Goal: Task Accomplishment & Management: Manage account settings

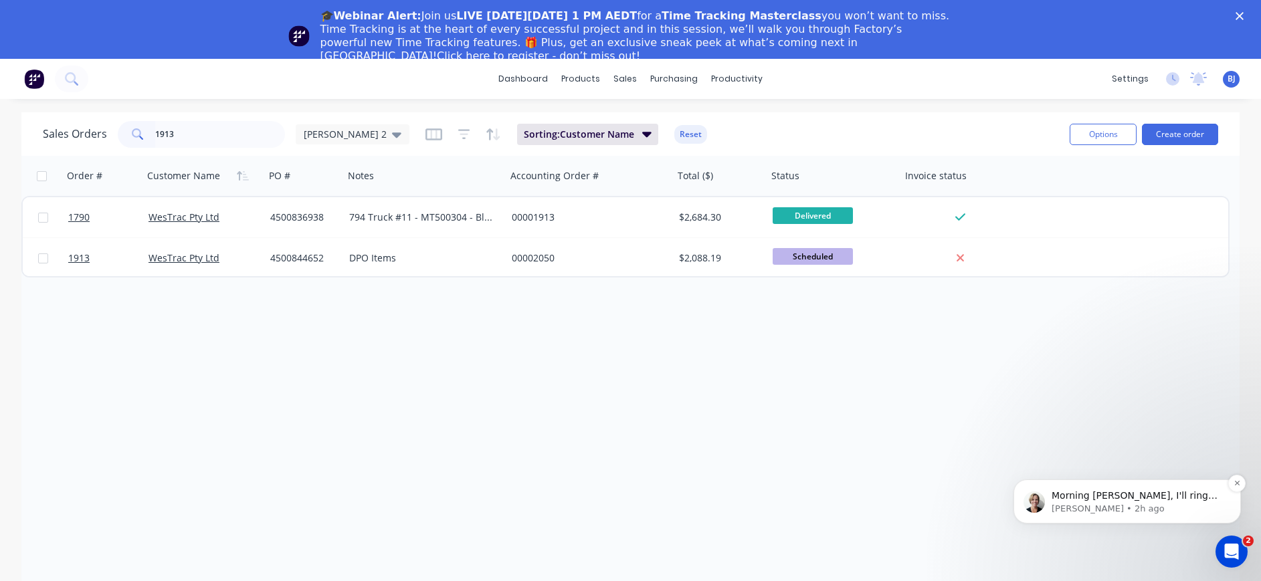
click at [1143, 500] on span "Morning Beth, I'll ring you shortly" at bounding box center [1134, 502] width 166 height 24
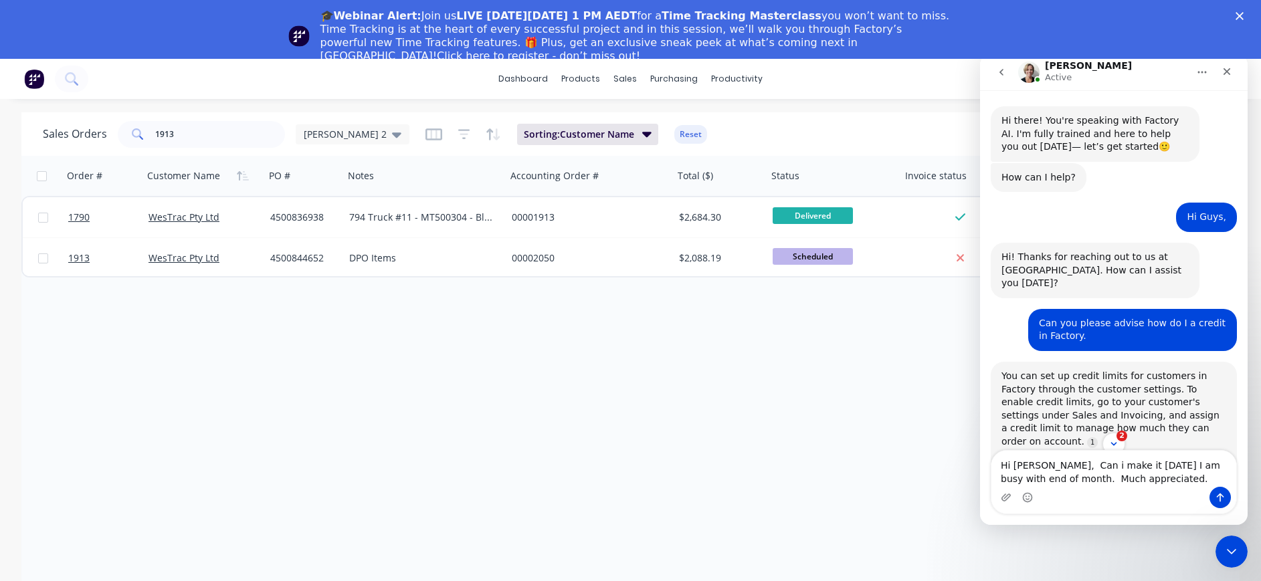
type textarea "Hi Cathy, Can i make it tomorrow I am busy with end of month. Much appreciated."
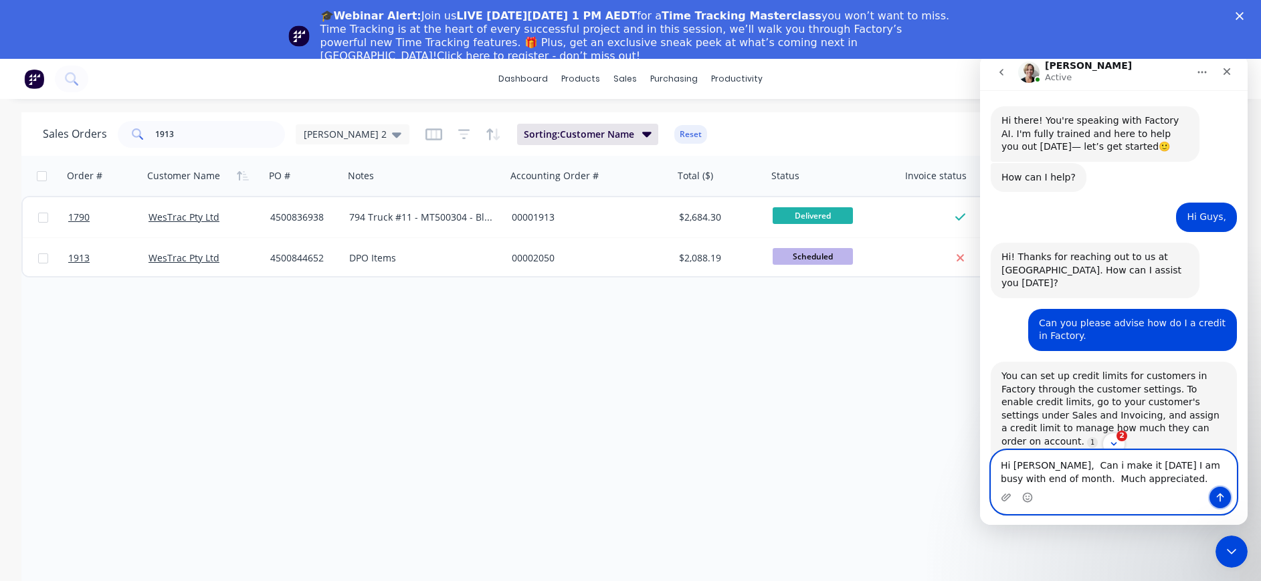
click at [1215, 496] on icon "Send a message…" at bounding box center [1220, 497] width 11 height 11
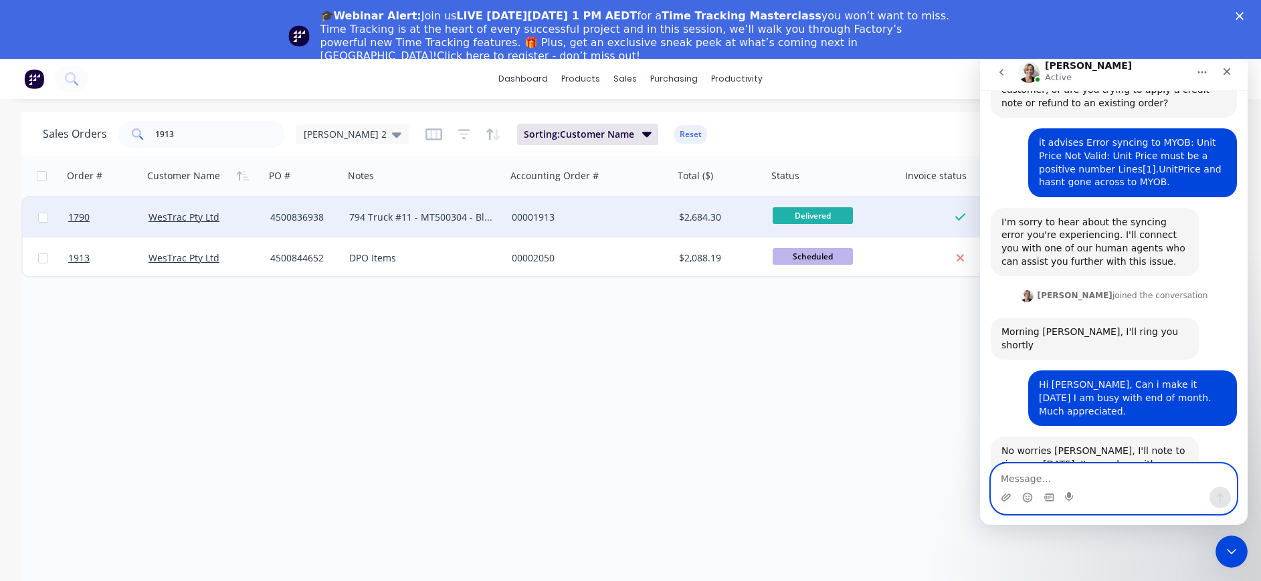
scroll to position [500, 0]
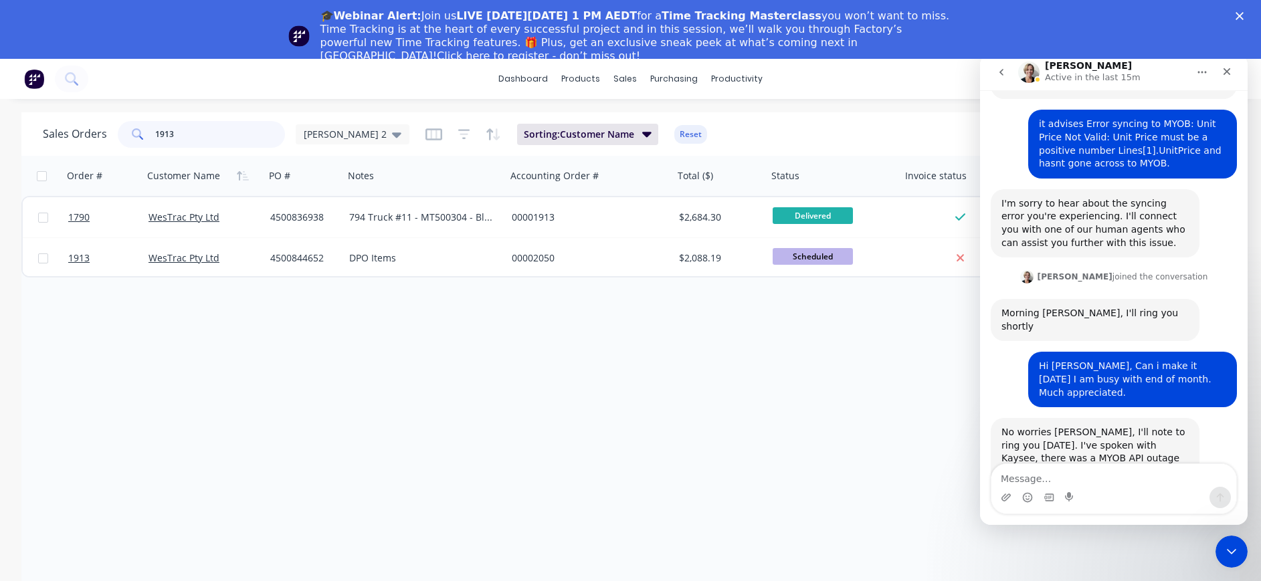
click at [181, 139] on input "1913" at bounding box center [220, 134] width 130 height 27
drag, startPoint x: 182, startPoint y: 139, endPoint x: 128, endPoint y: 137, distance: 53.5
click at [128, 137] on div "1913" at bounding box center [201, 134] width 167 height 27
type input "1887"
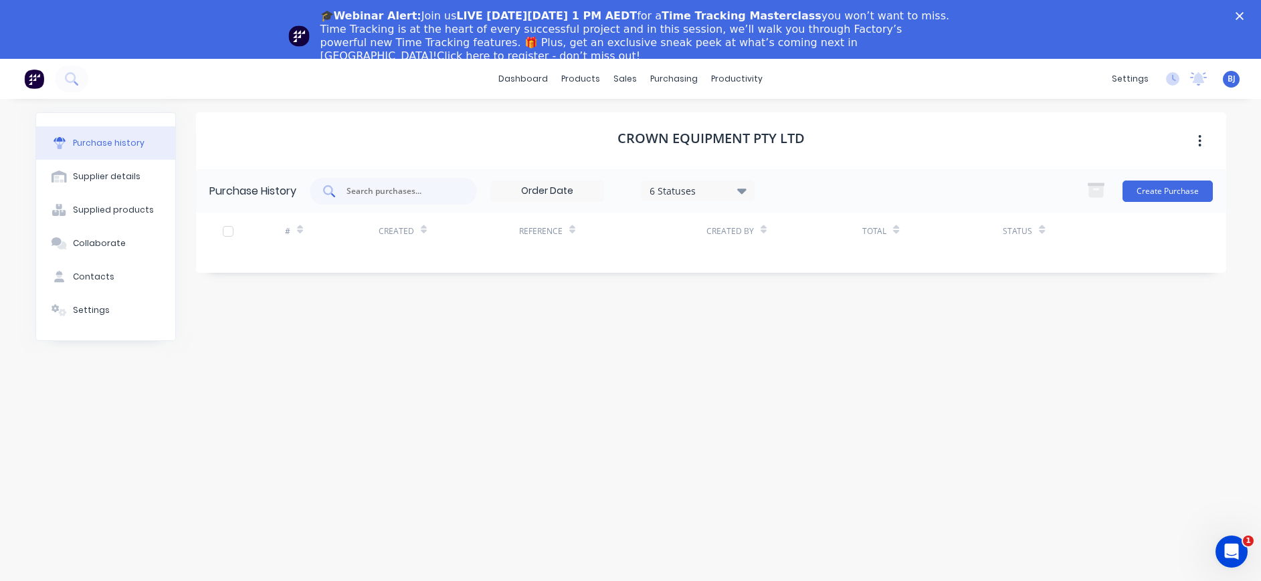
click at [393, 183] on div at bounding box center [393, 191] width 167 height 27
drag, startPoint x: 672, startPoint y: 76, endPoint x: 678, endPoint y: 86, distance: 12.3
click at [673, 77] on div "purchasing" at bounding box center [673, 79] width 61 height 20
click at [682, 122] on div "Purchase Orders" at bounding box center [717, 123] width 71 height 12
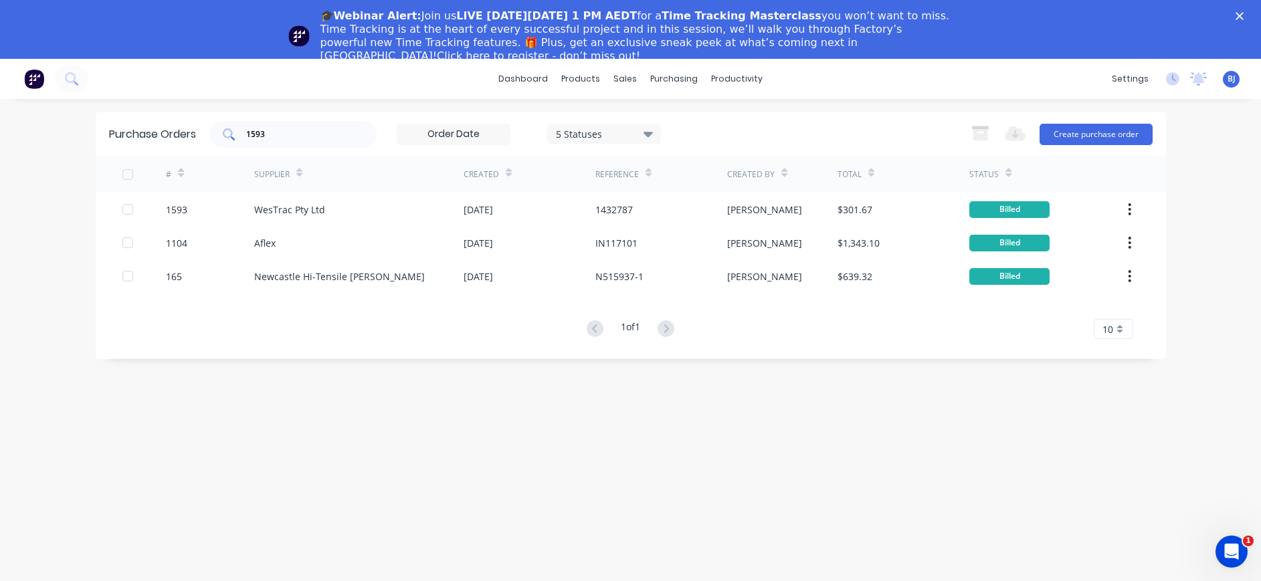
click at [284, 132] on input "1593" at bounding box center [300, 134] width 111 height 13
drag, startPoint x: 284, startPoint y: 132, endPoint x: 206, endPoint y: 132, distance: 77.6
click at [206, 132] on div "Purchase Orders 1593 5 Statuses 5 Statuses Export to Excel (XLSX) Create purcha…" at bounding box center [631, 133] width 1070 height 43
click at [292, 135] on input "1593" at bounding box center [300, 134] width 111 height 13
drag, startPoint x: 244, startPoint y: 132, endPoint x: 235, endPoint y: 132, distance: 8.7
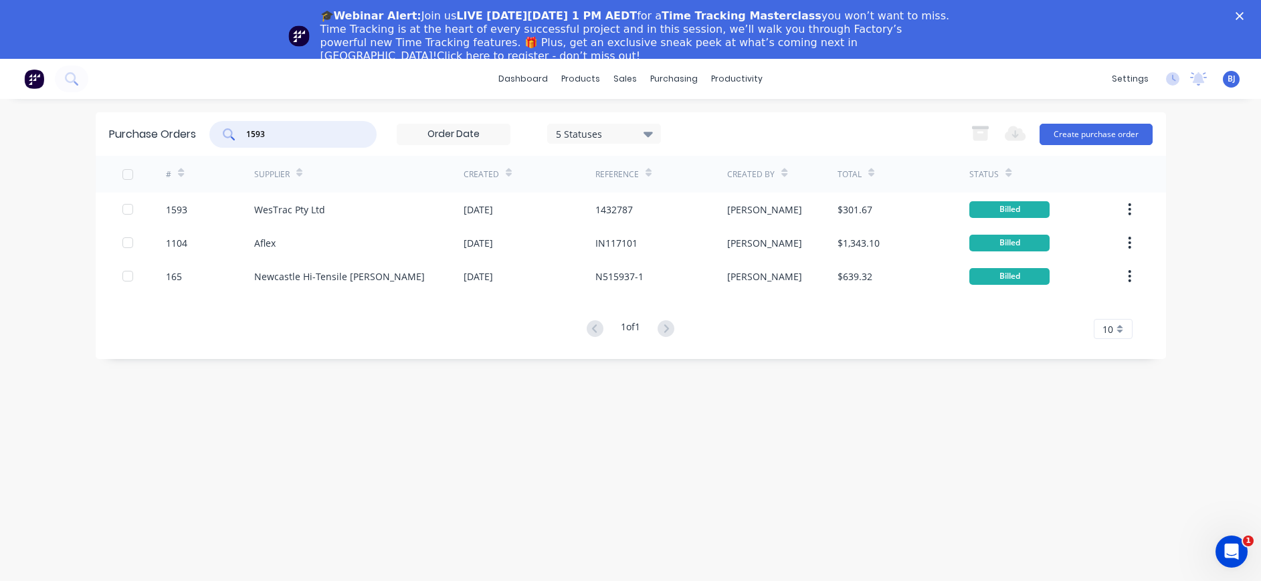
click at [235, 132] on div "1593" at bounding box center [292, 134] width 167 height 27
type input "1600"
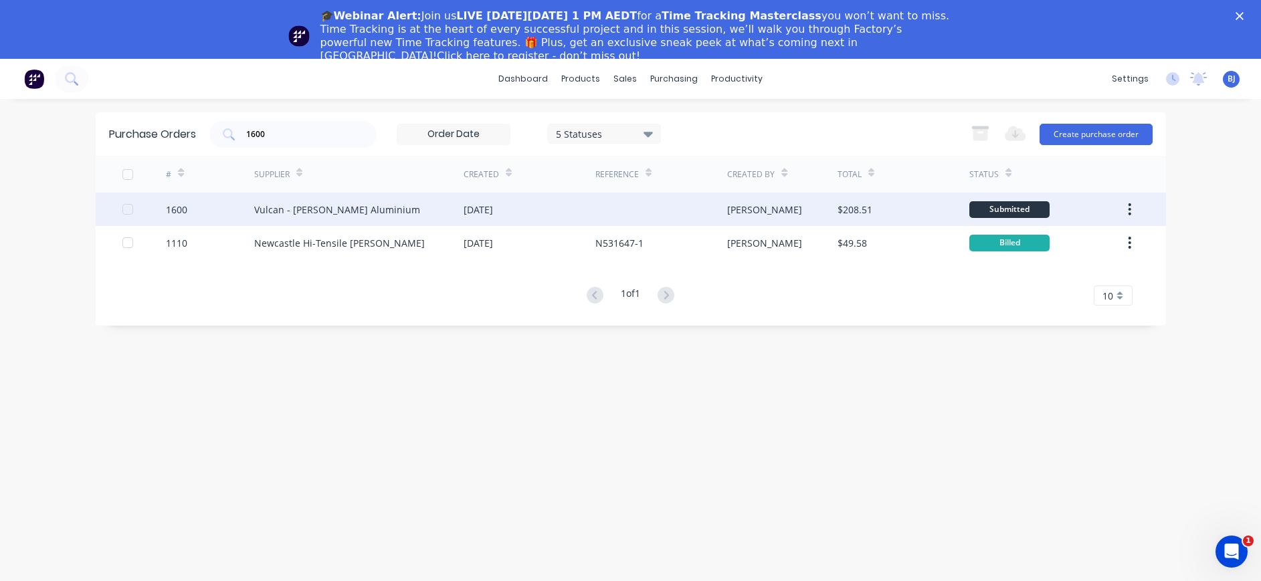
click at [294, 207] on div "Vulcan - [PERSON_NAME] Aluminium" at bounding box center [337, 210] width 166 height 14
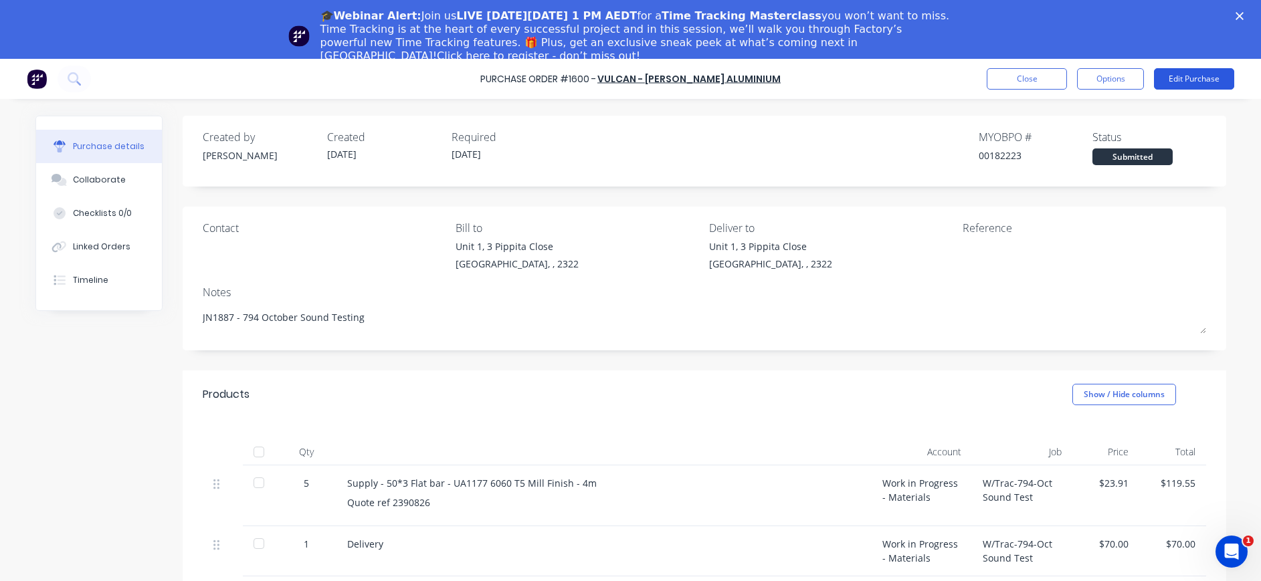
click at [1200, 80] on button "Edit Purchase" at bounding box center [1194, 78] width 80 height 21
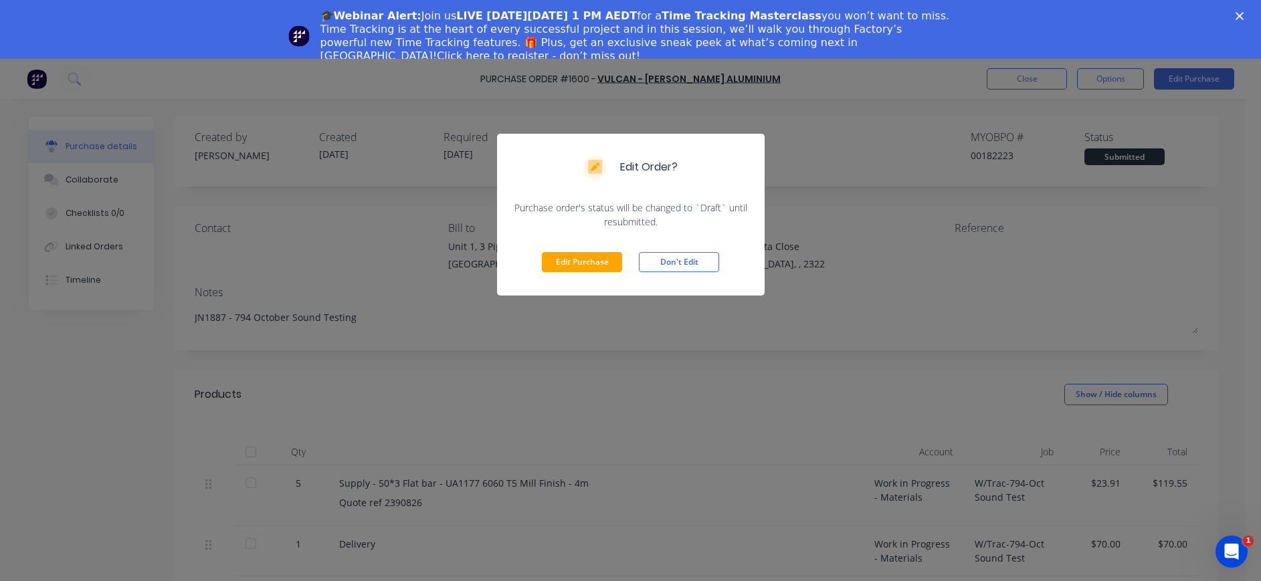
drag, startPoint x: 605, startPoint y: 256, endPoint x: 796, endPoint y: 243, distance: 191.0
click at [608, 257] on button "Edit Purchase" at bounding box center [582, 262] width 80 height 20
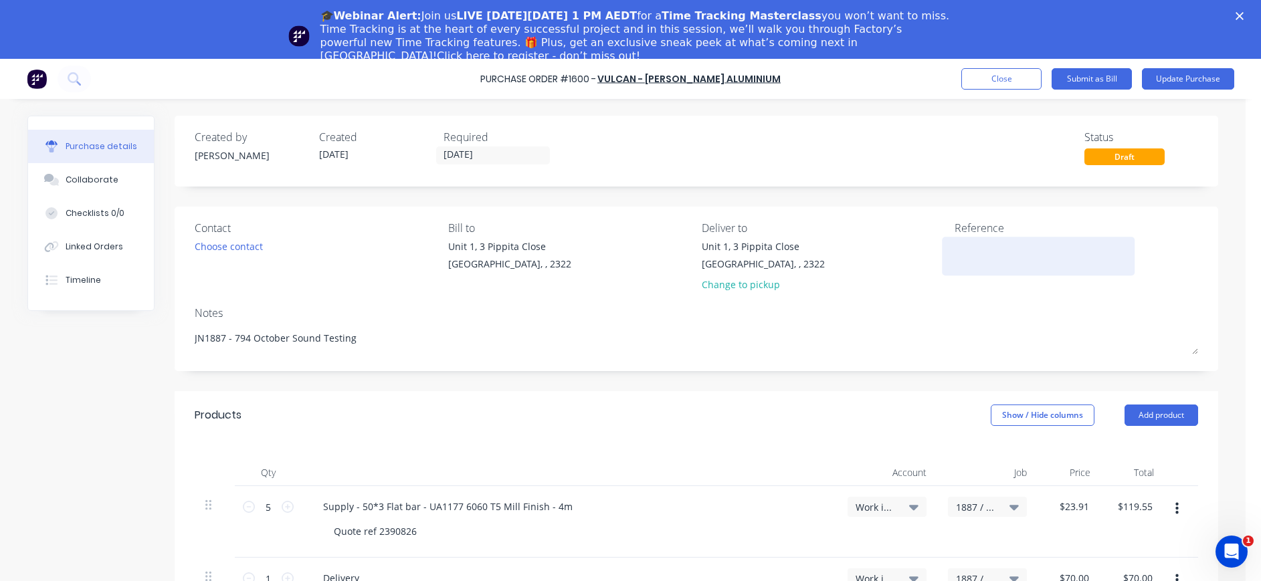
type textarea "x"
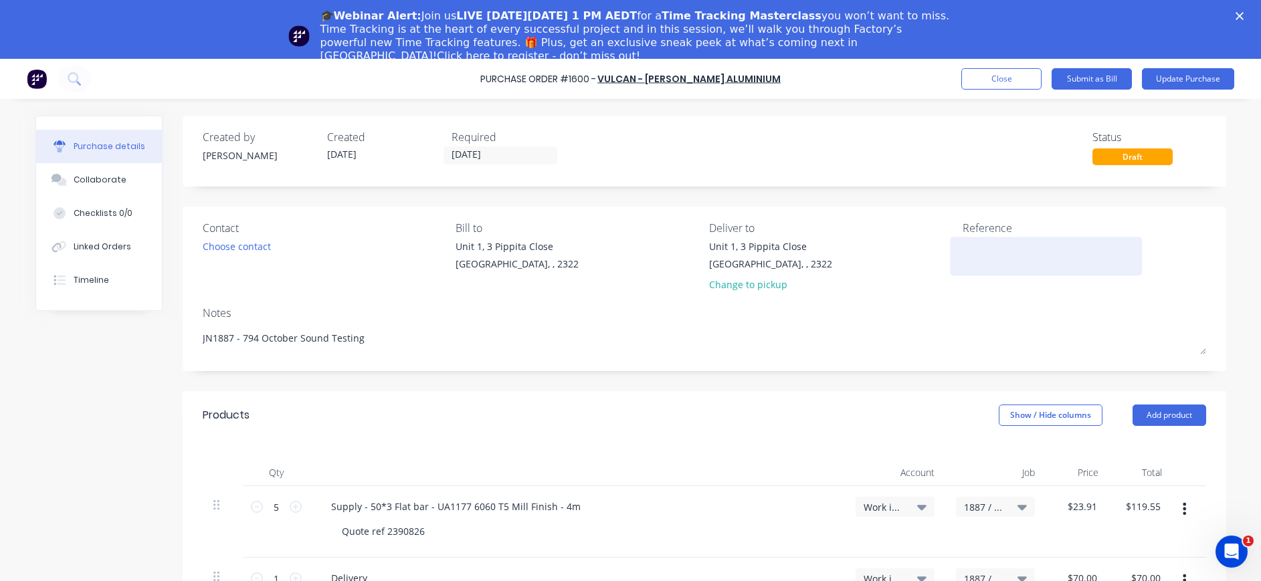
click at [970, 257] on textarea at bounding box center [1045, 254] width 167 height 30
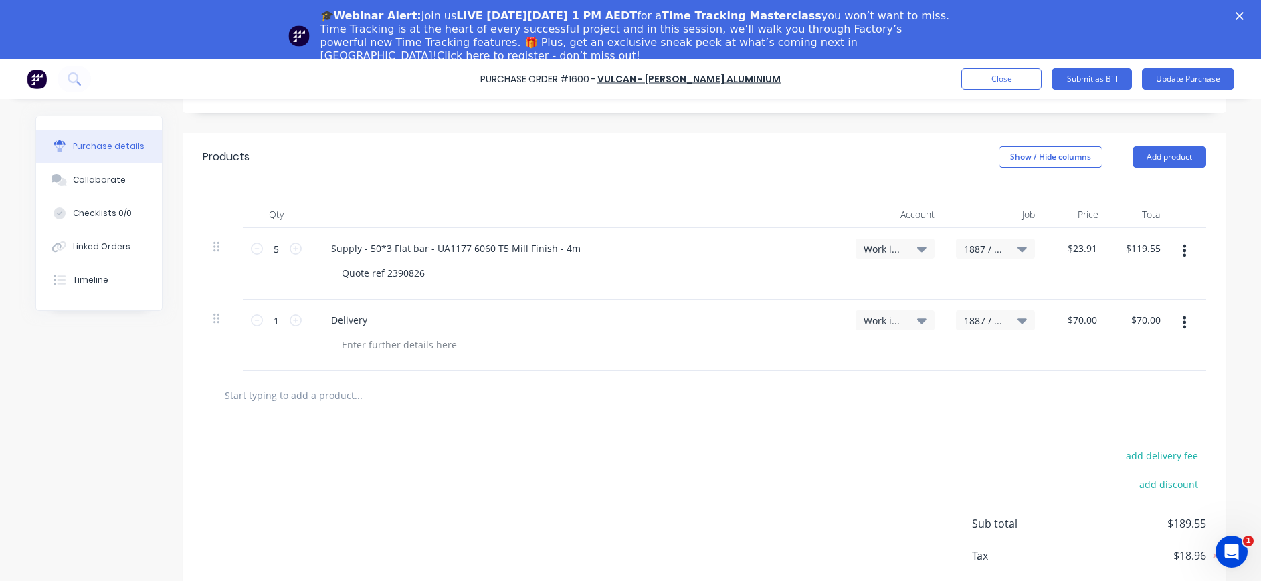
scroll to position [268, 0]
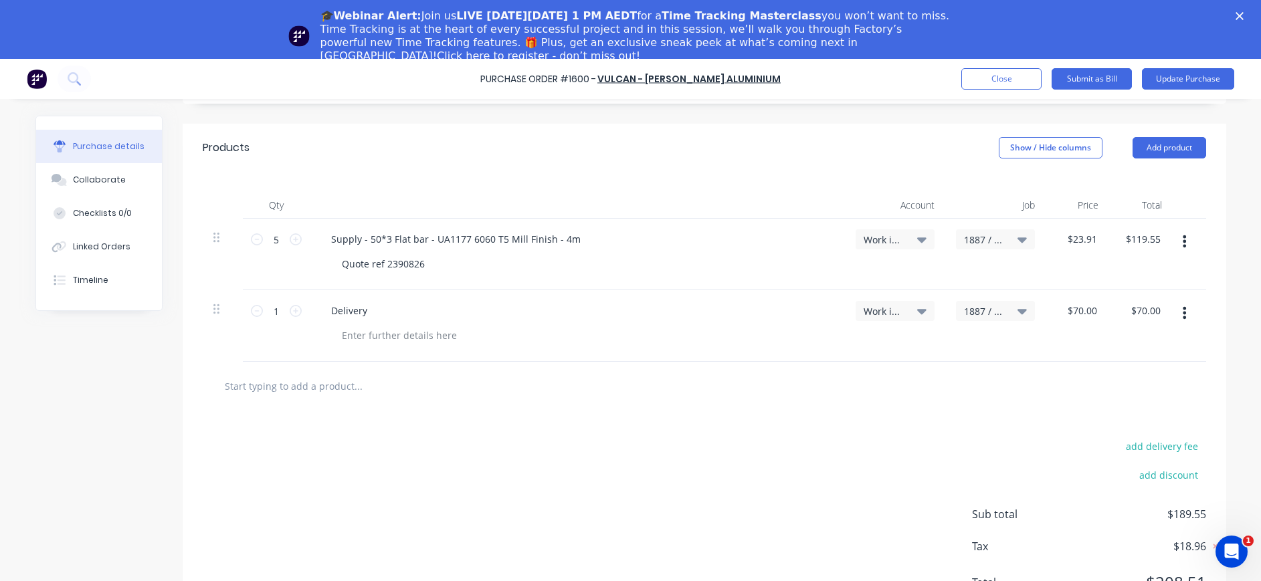
type textarea "25696189"
type textarea "x"
type textarea "25696189"
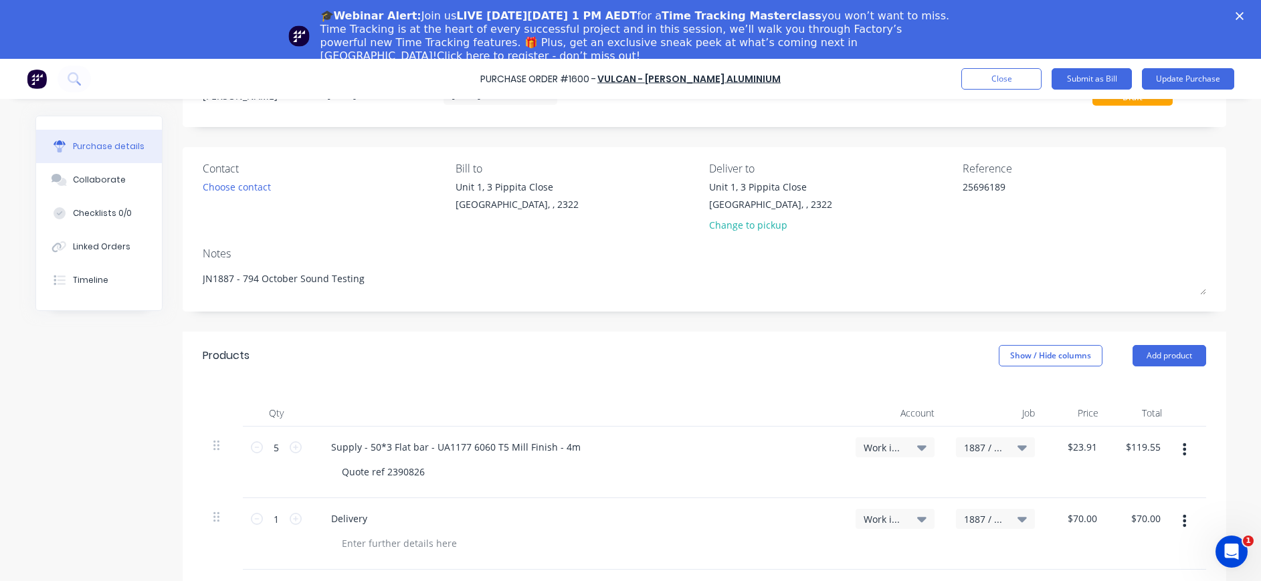
scroll to position [0, 0]
click at [57, 181] on icon at bounding box center [61, 182] width 9 height 8
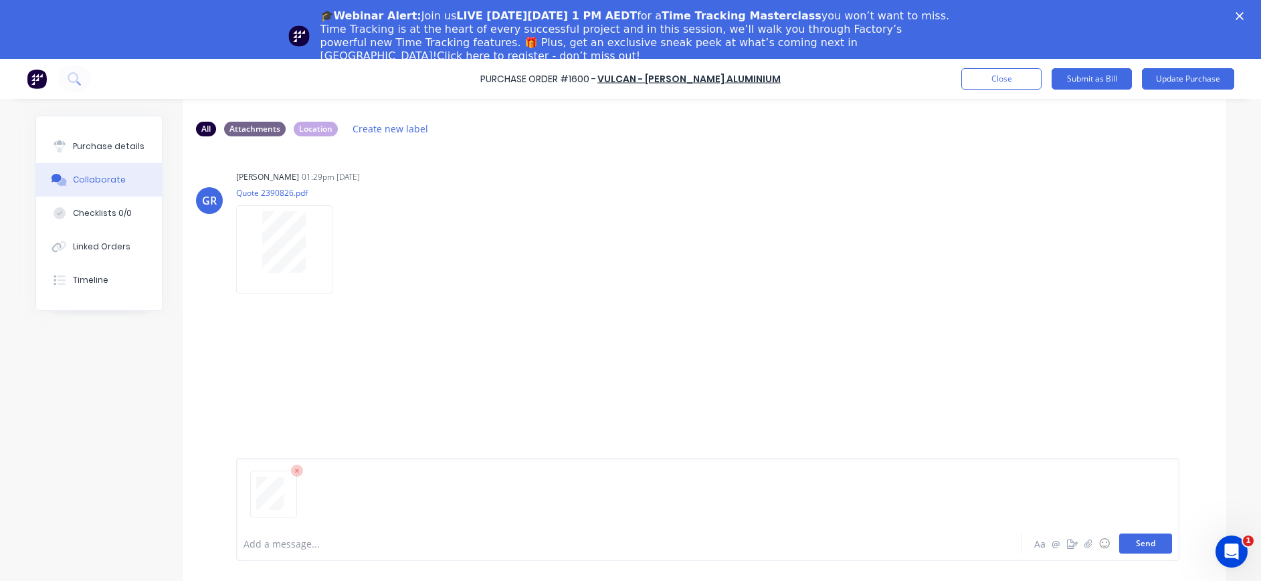
click at [1142, 550] on button "Send" at bounding box center [1145, 544] width 53 height 20
click at [126, 149] on div "Purchase details" at bounding box center [109, 146] width 72 height 12
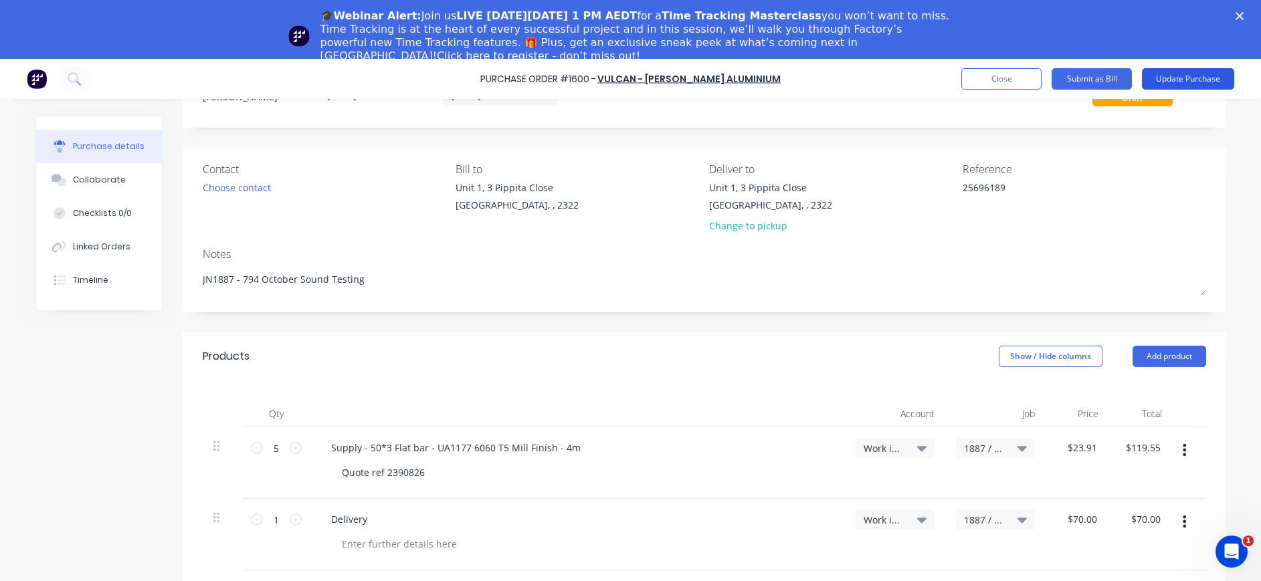
click at [1191, 76] on button "Update Purchase" at bounding box center [1188, 78] width 92 height 21
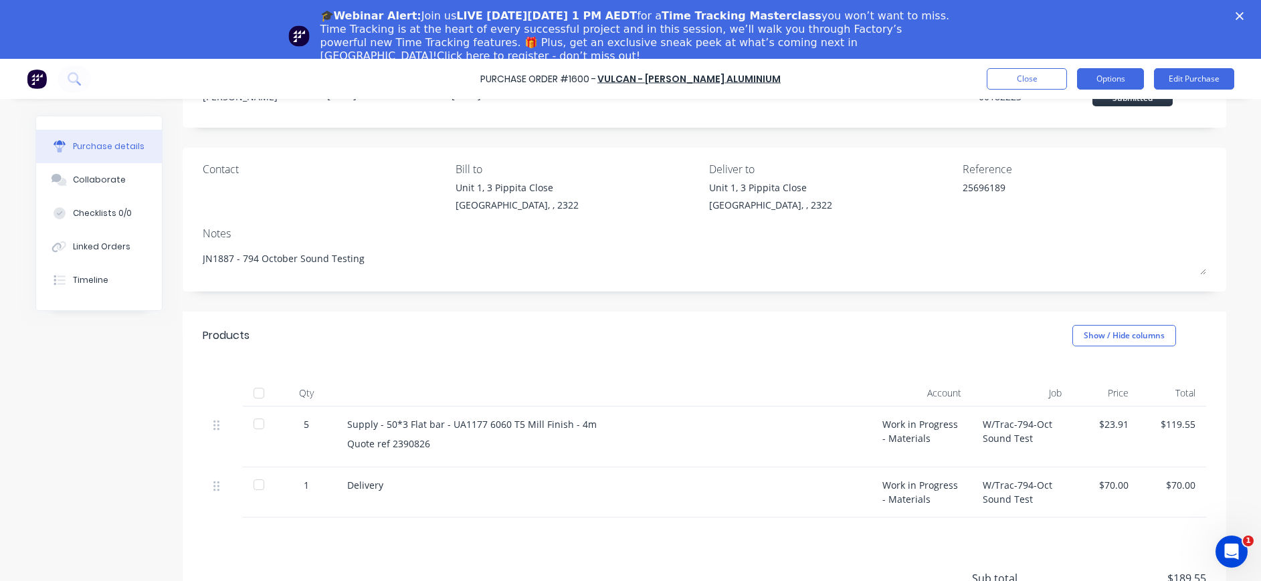
click at [1112, 79] on button "Options" at bounding box center [1110, 78] width 67 height 21
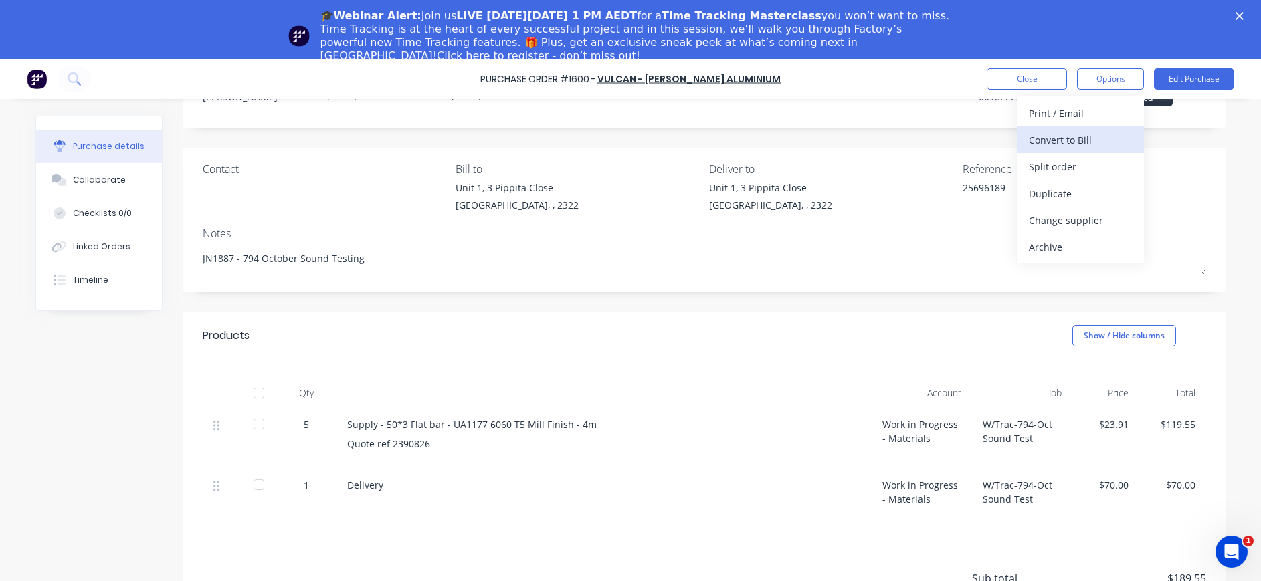
click at [1096, 134] on div "Convert to Bill" at bounding box center [1080, 139] width 103 height 19
type textarea "x"
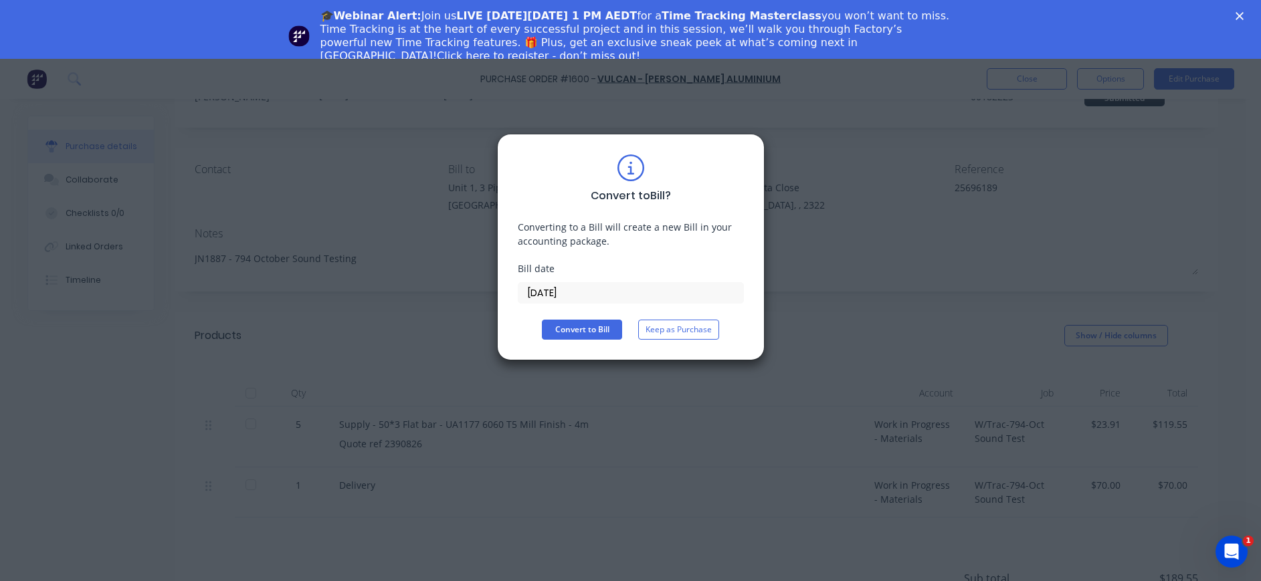
click at [548, 290] on input "30/09/25" at bounding box center [630, 293] width 225 height 20
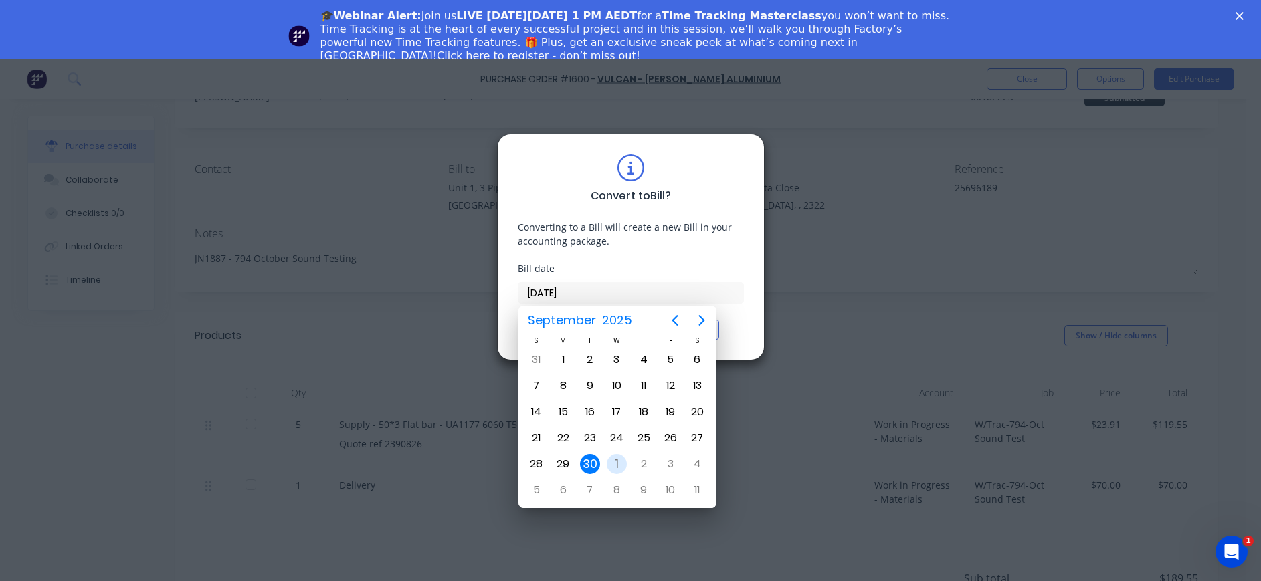
click at [612, 466] on div "1" at bounding box center [617, 464] width 20 height 20
type input "01/10/25"
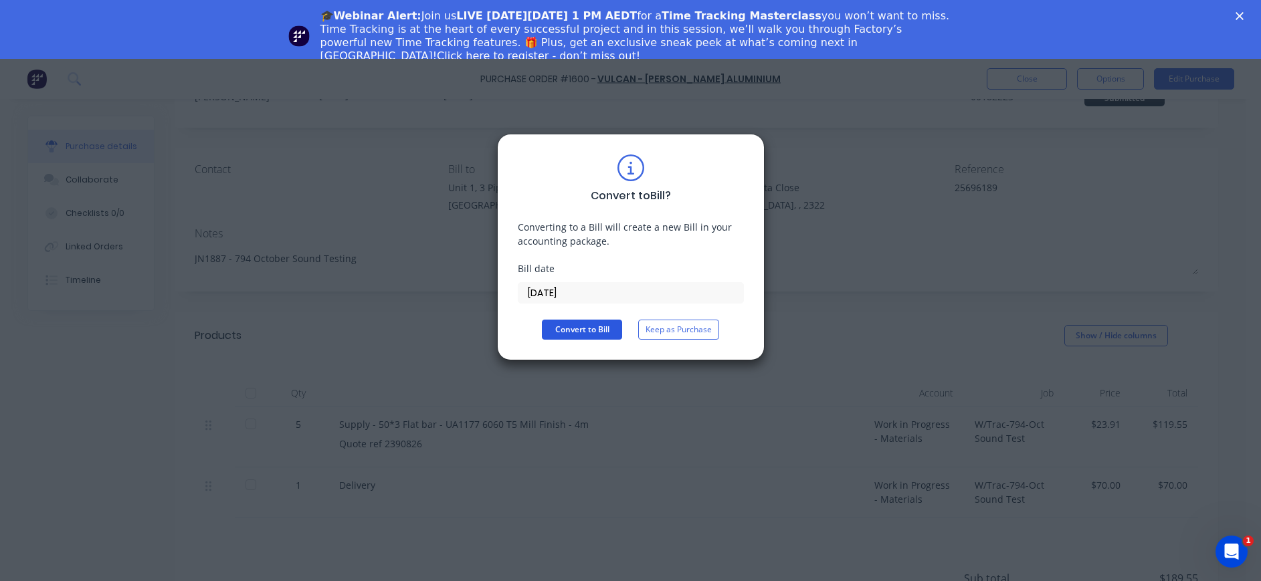
click at [577, 332] on button "Convert to Bill" at bounding box center [582, 330] width 80 height 20
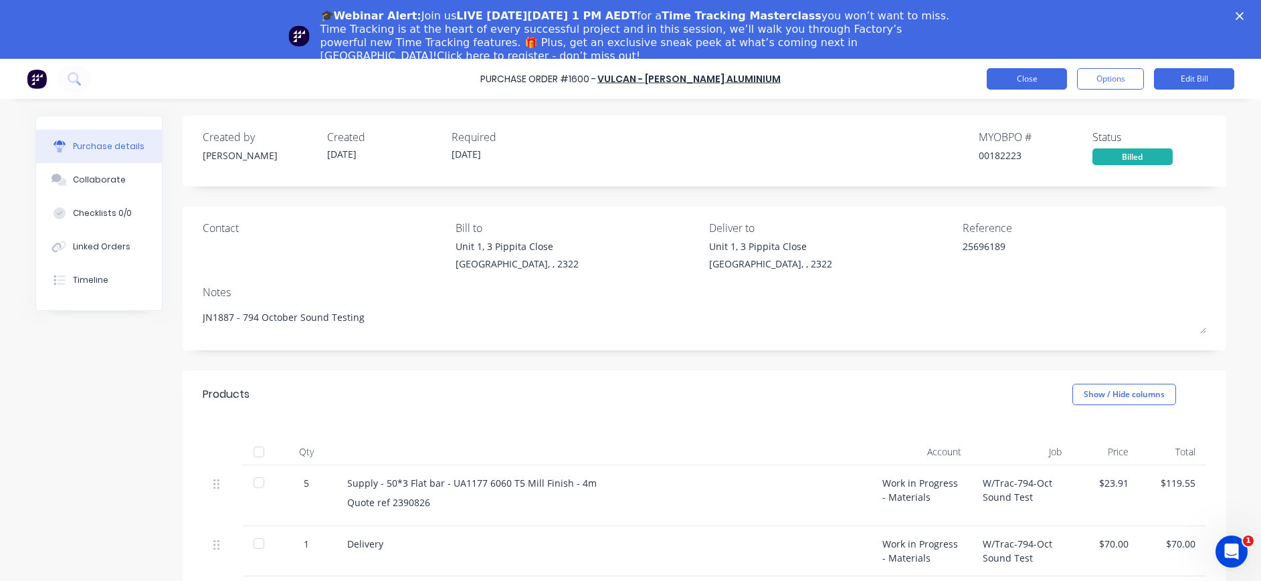
click at [1015, 81] on button "Close" at bounding box center [1027, 78] width 80 height 21
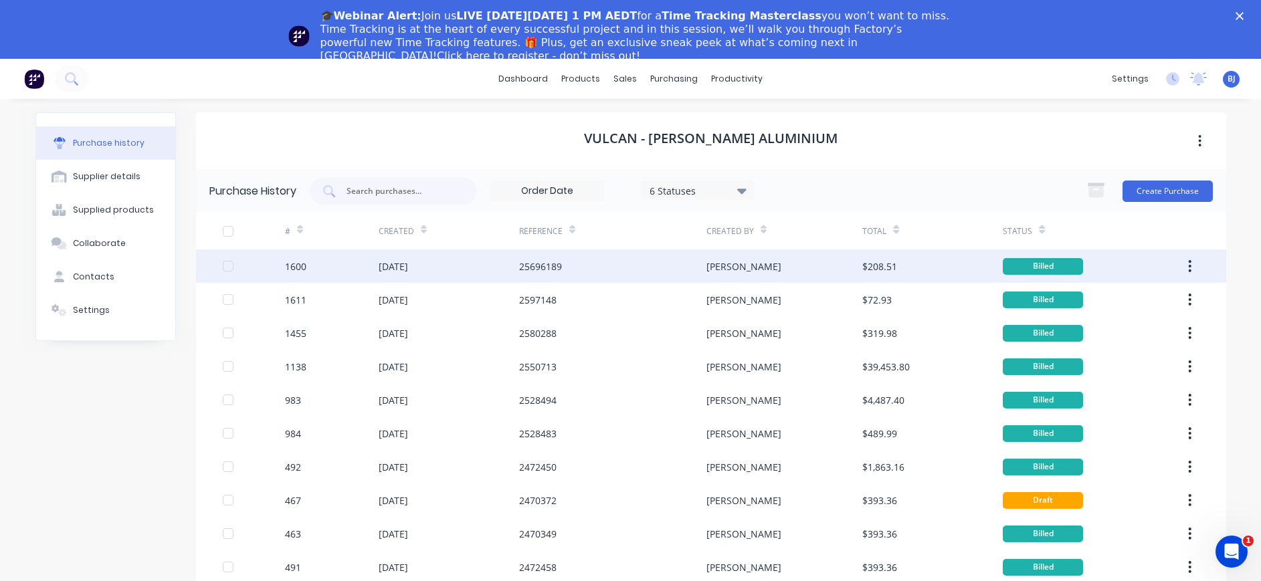
click at [408, 264] on div "25 Sep 2025" at bounding box center [393, 267] width 29 height 14
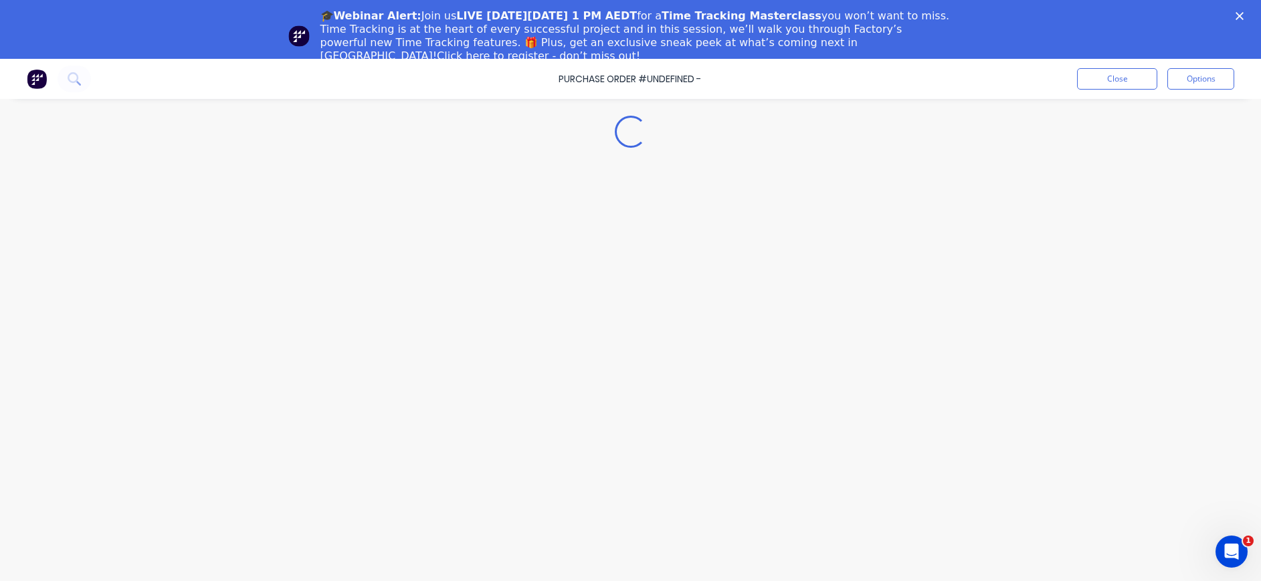
type textarea "x"
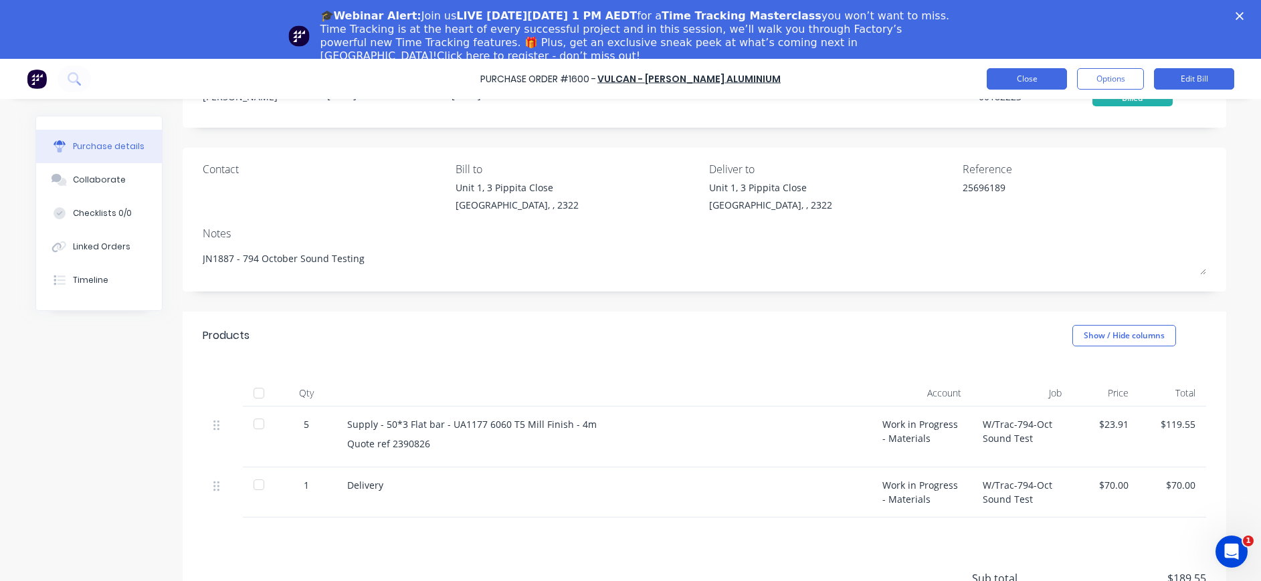
click at [1005, 82] on button "Close" at bounding box center [1027, 78] width 80 height 21
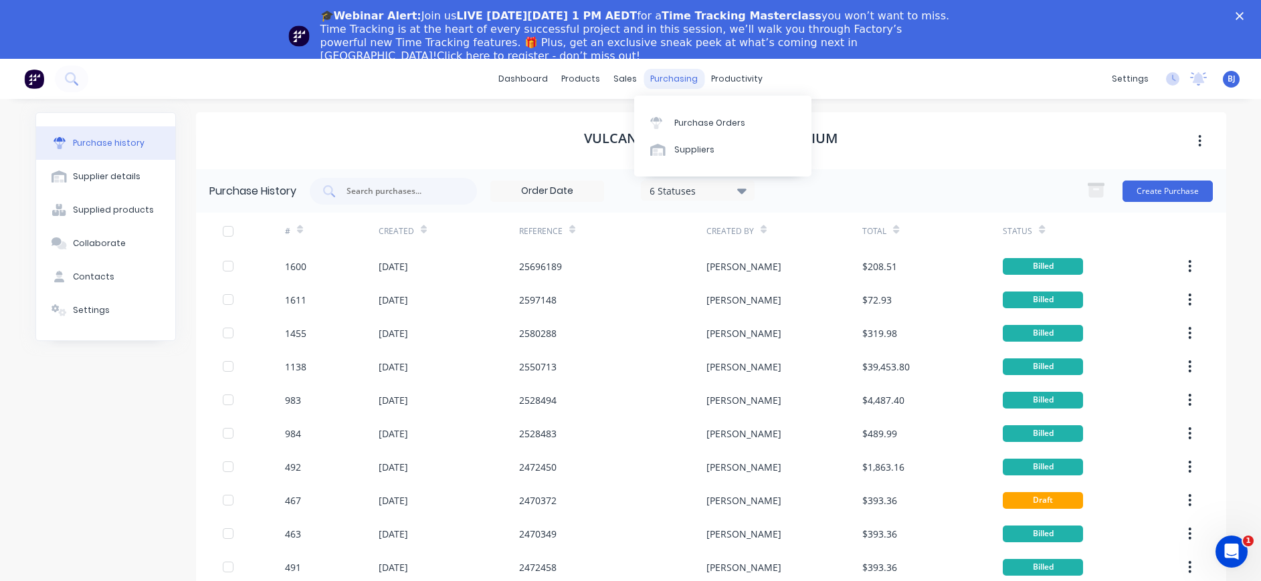
drag, startPoint x: 668, startPoint y: 79, endPoint x: 687, endPoint y: 118, distance: 43.4
click at [669, 86] on div "purchasing" at bounding box center [673, 79] width 61 height 20
click at [686, 120] on div "Purchase Orders" at bounding box center [709, 123] width 71 height 12
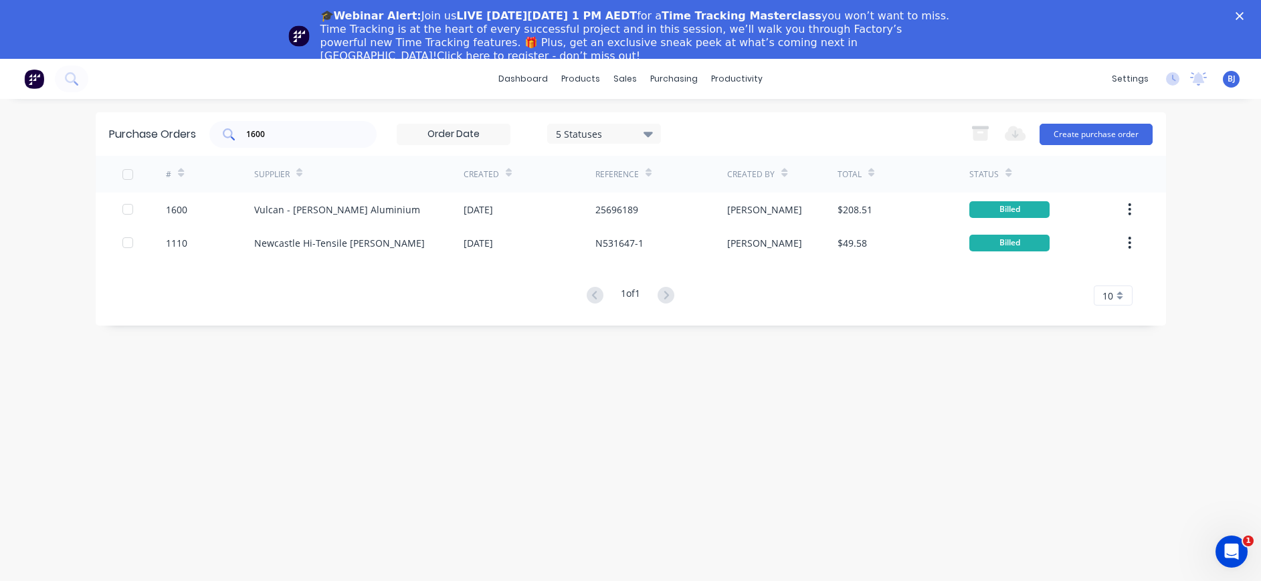
click at [300, 126] on div "1600" at bounding box center [292, 134] width 167 height 27
drag, startPoint x: 231, startPoint y: 130, endPoint x: 223, endPoint y: 128, distance: 8.8
click at [223, 128] on div "1600" at bounding box center [292, 134] width 167 height 27
drag, startPoint x: 296, startPoint y: 132, endPoint x: 239, endPoint y: 134, distance: 57.5
click at [239, 133] on div "1600" at bounding box center [292, 134] width 167 height 27
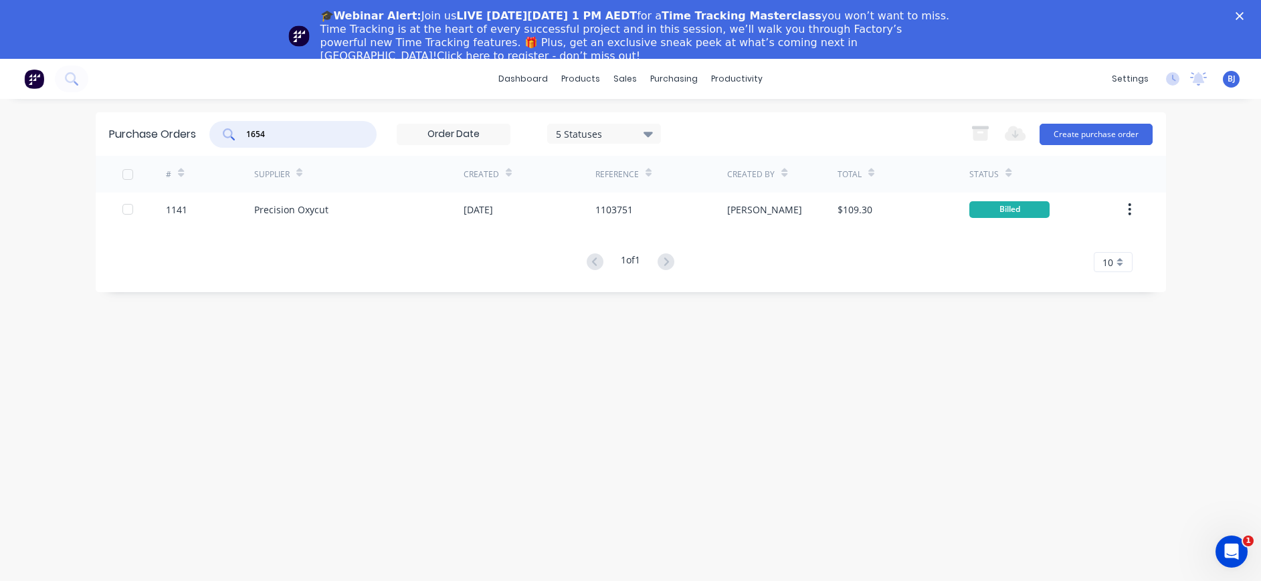
click at [319, 138] on input "1654" at bounding box center [300, 134] width 111 height 13
drag, startPoint x: 290, startPoint y: 134, endPoint x: 236, endPoint y: 132, distance: 54.2
click at [236, 132] on div "1654" at bounding box center [292, 134] width 167 height 27
type input "1487"
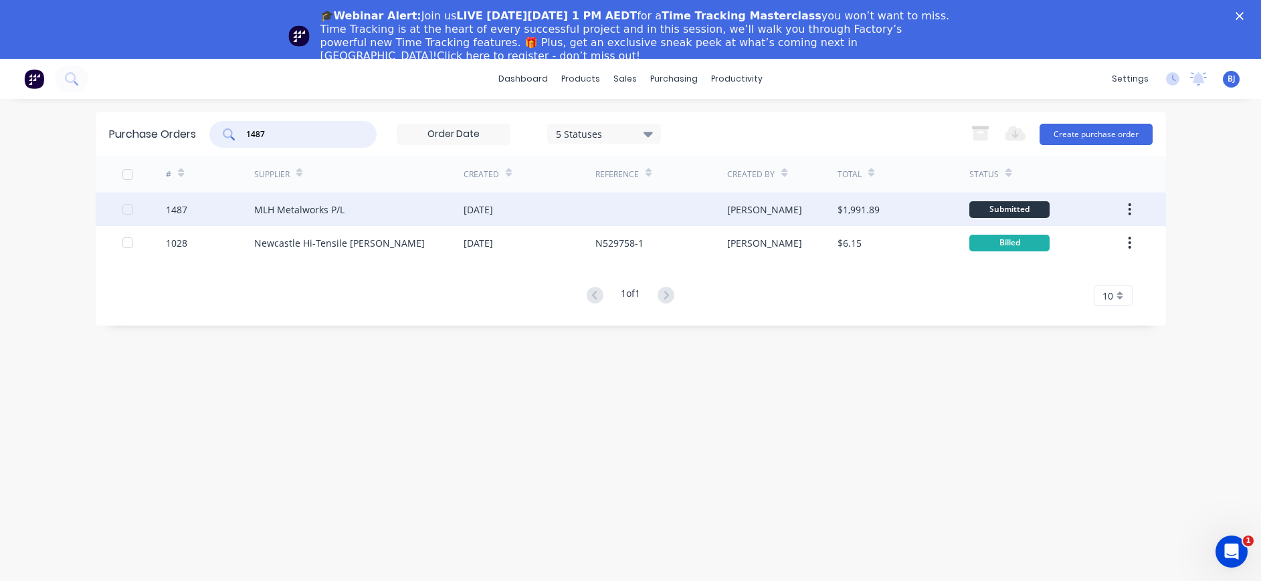
click at [362, 206] on div "MLH Metalworks P/L" at bounding box center [358, 209] width 209 height 33
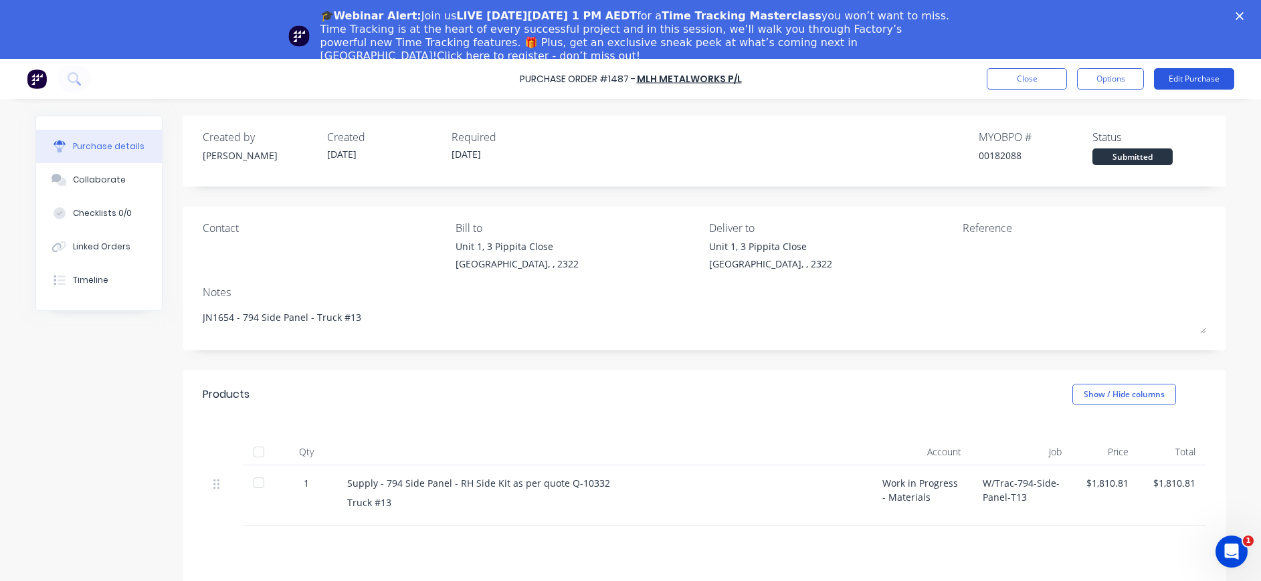
click at [1187, 85] on button "Edit Purchase" at bounding box center [1194, 78] width 80 height 21
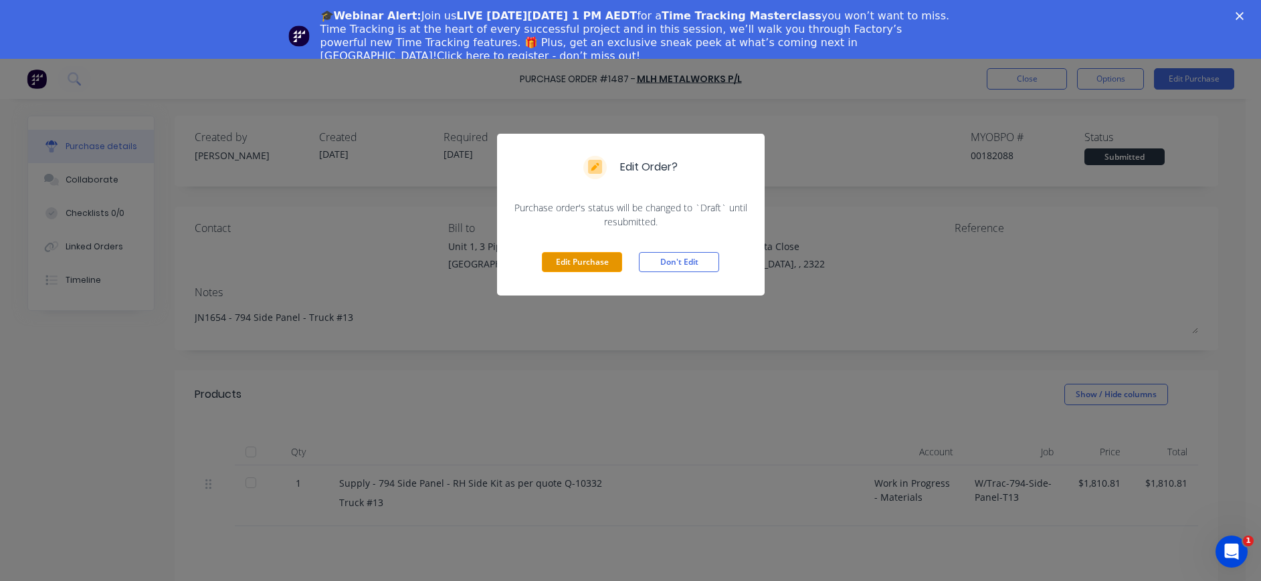
click at [585, 256] on button "Edit Purchase" at bounding box center [582, 262] width 80 height 20
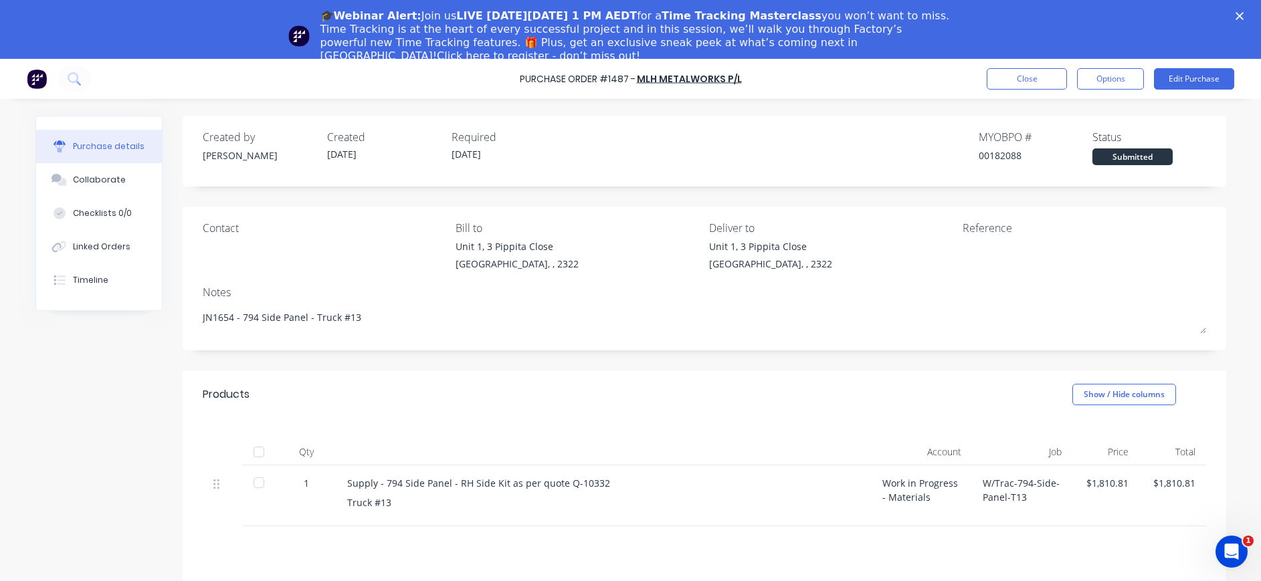
click at [977, 251] on textarea at bounding box center [1045, 254] width 167 height 30
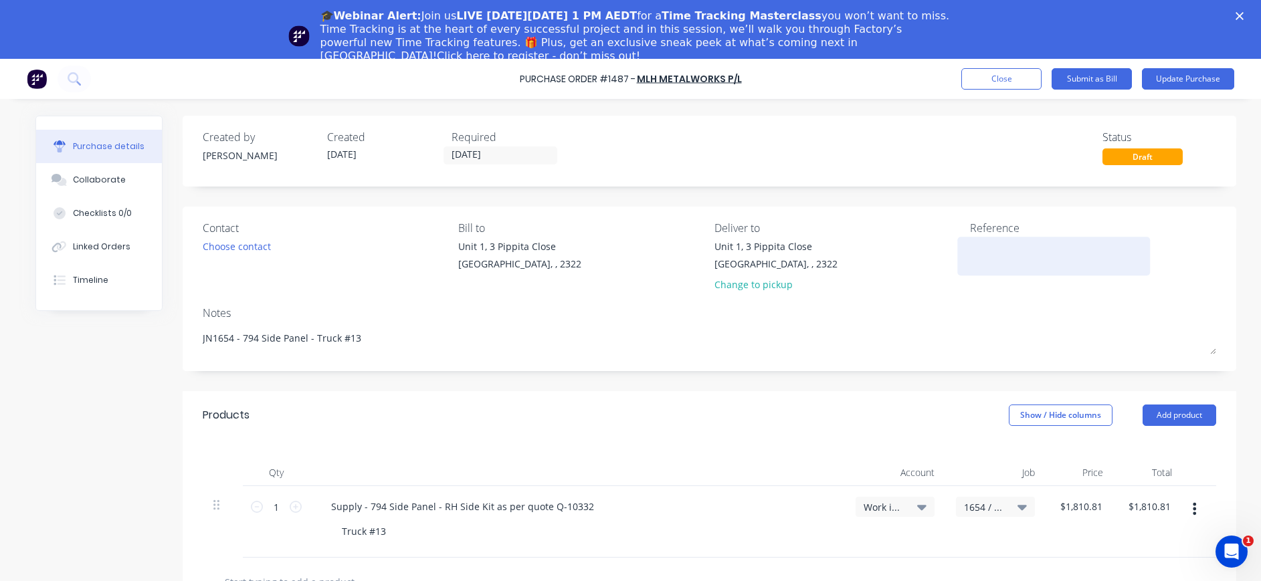
type textarea "x"
click at [977, 251] on textarea at bounding box center [1053, 254] width 167 height 30
type textarea "INV-48"
type textarea "x"
type textarea "INV-482"
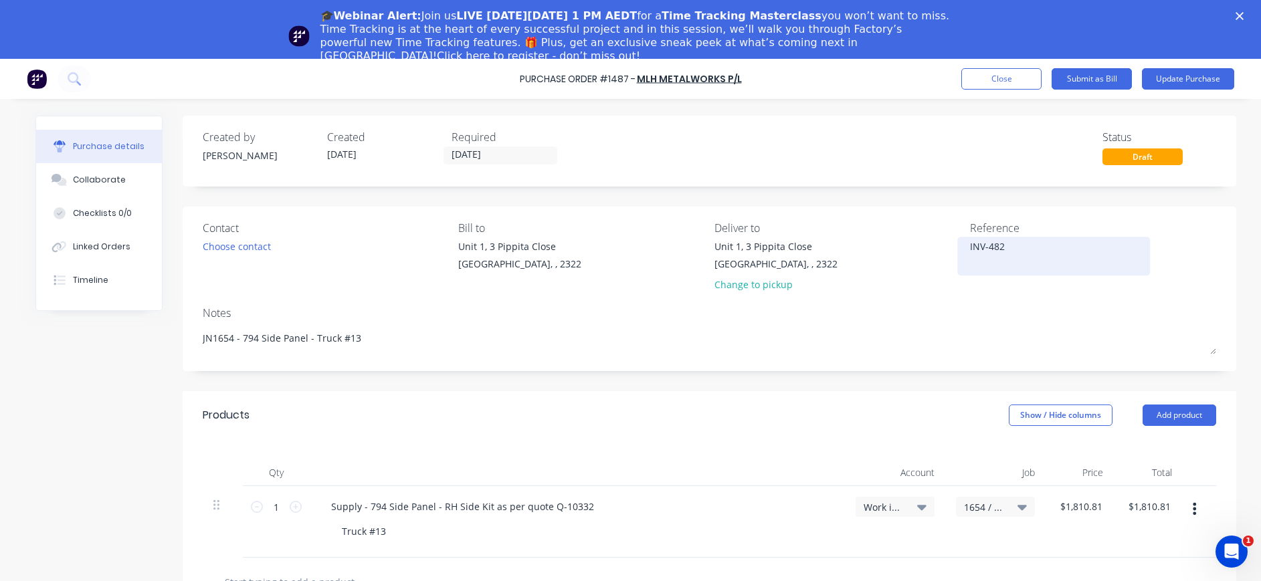
type textarea "x"
type textarea "INV-482"
type textarea "x"
click at [1012, 249] on textarea "INV-482" at bounding box center [1053, 254] width 167 height 30
type textarea "INV-482"
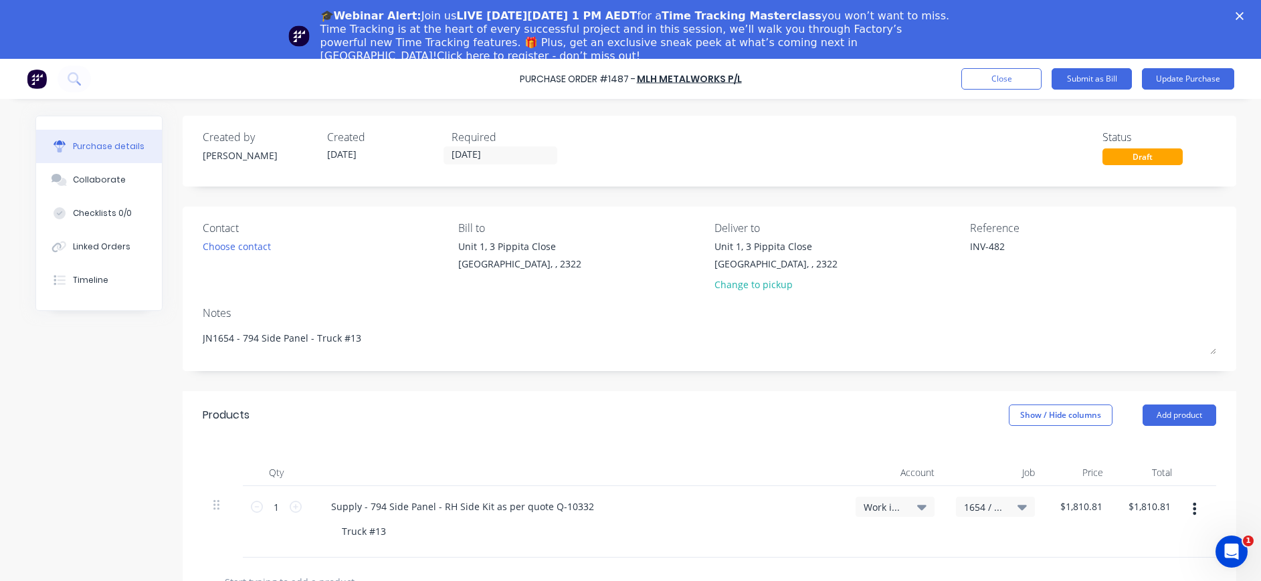
type textarea "x"
type textarea "INV-482"
